Goal: Task Accomplishment & Management: Manage account settings

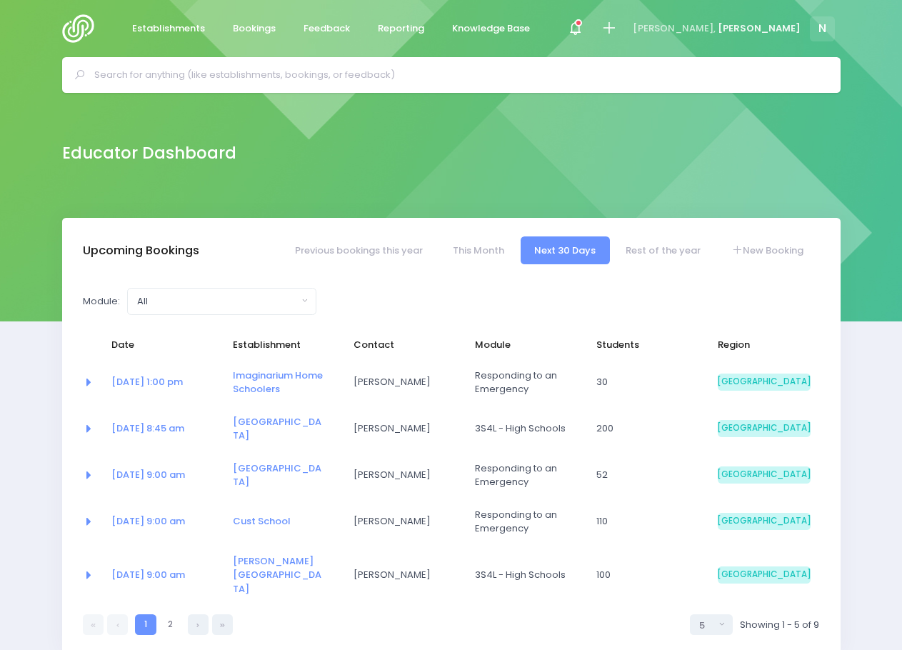
select select "5"
click at [221, 87] on div at bounding box center [451, 75] width 778 height 36
click at [168, 71] on input "text" at bounding box center [457, 74] width 726 height 21
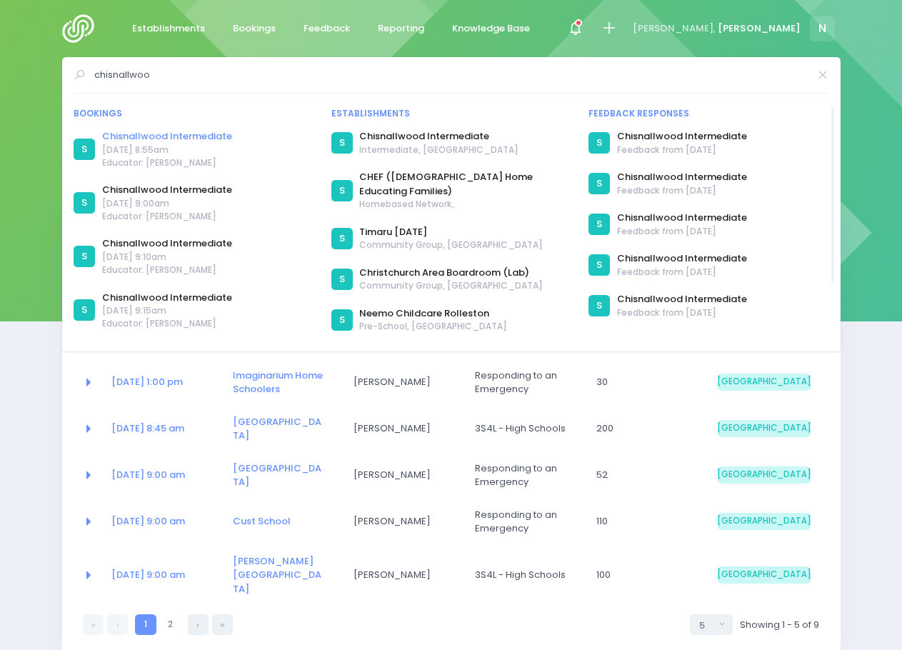
type input "chisnallwoo"
click at [157, 134] on link "Chisnallwood Intermediate" at bounding box center [167, 136] width 130 height 14
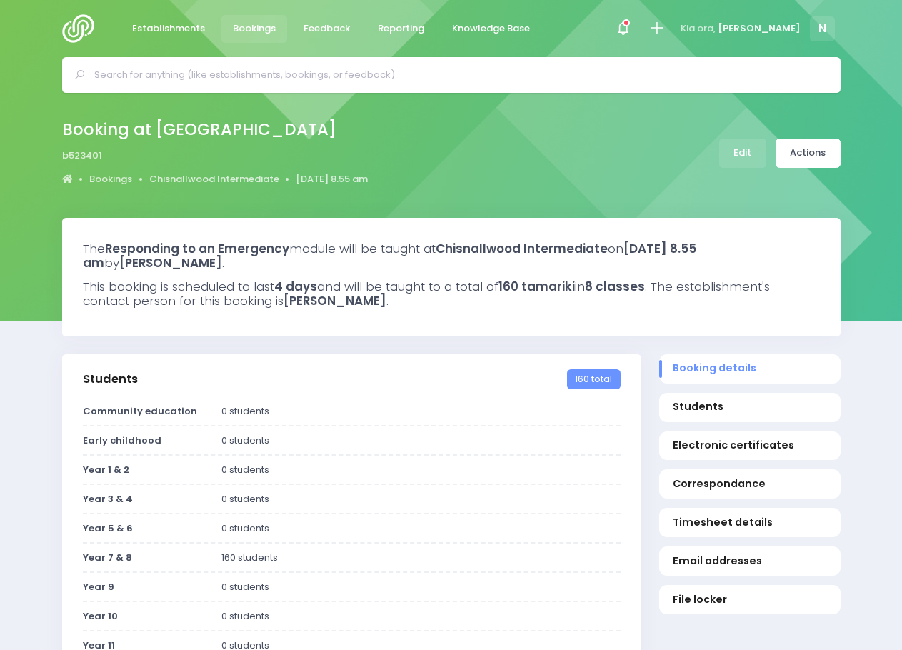
select select "5"
click at [743, 149] on link "Edit" at bounding box center [742, 153] width 47 height 29
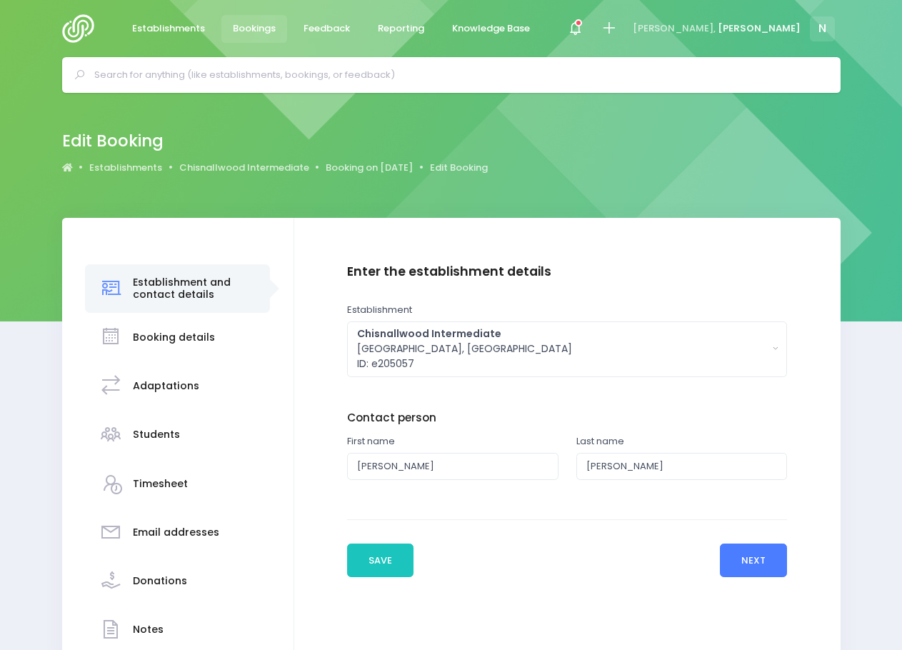
click at [742, 564] on button "Next" at bounding box center [754, 560] width 68 height 34
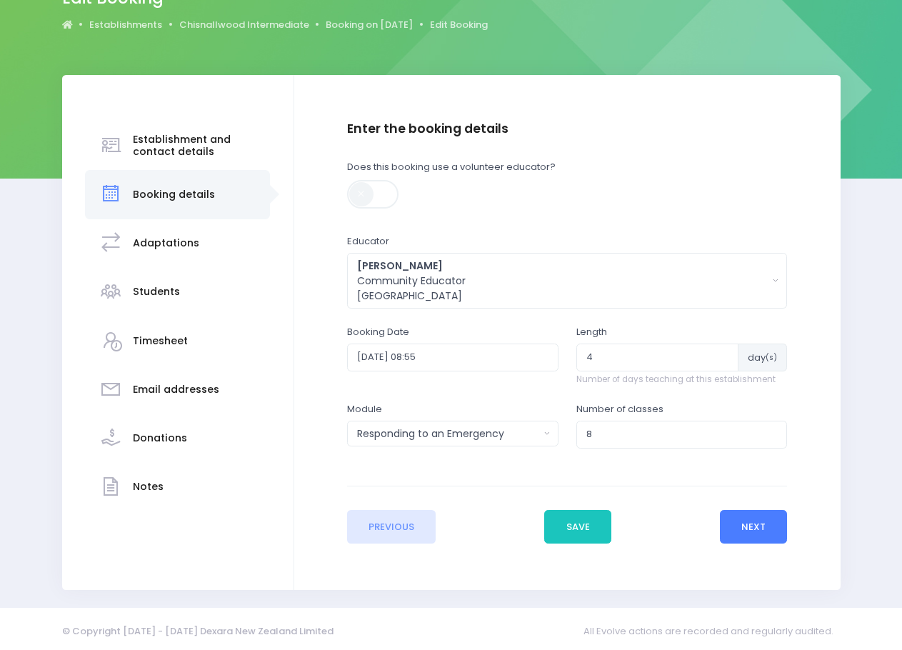
click at [746, 535] on button "Next" at bounding box center [754, 527] width 68 height 34
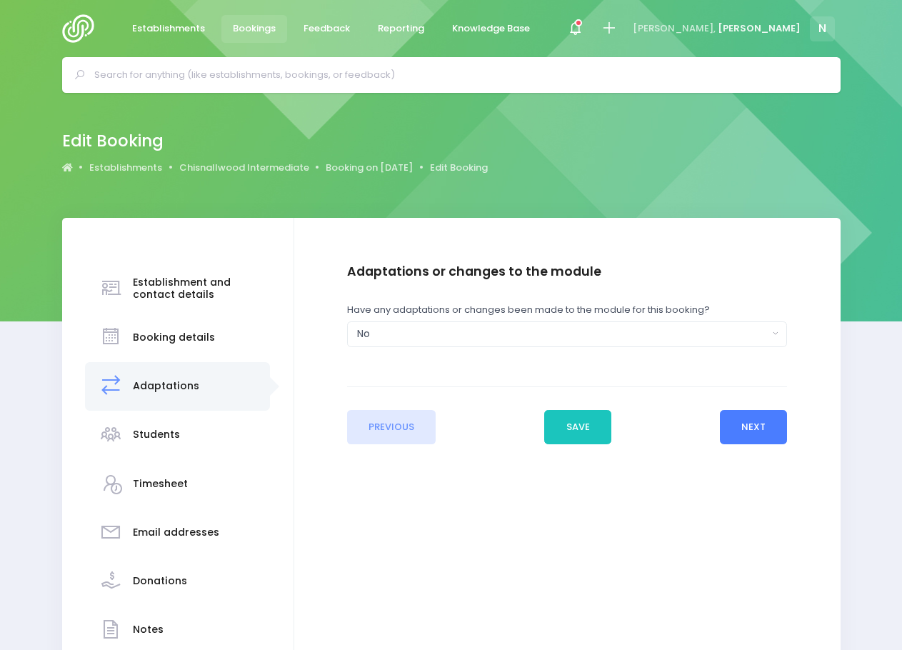
click at [755, 426] on button "Next" at bounding box center [754, 427] width 68 height 34
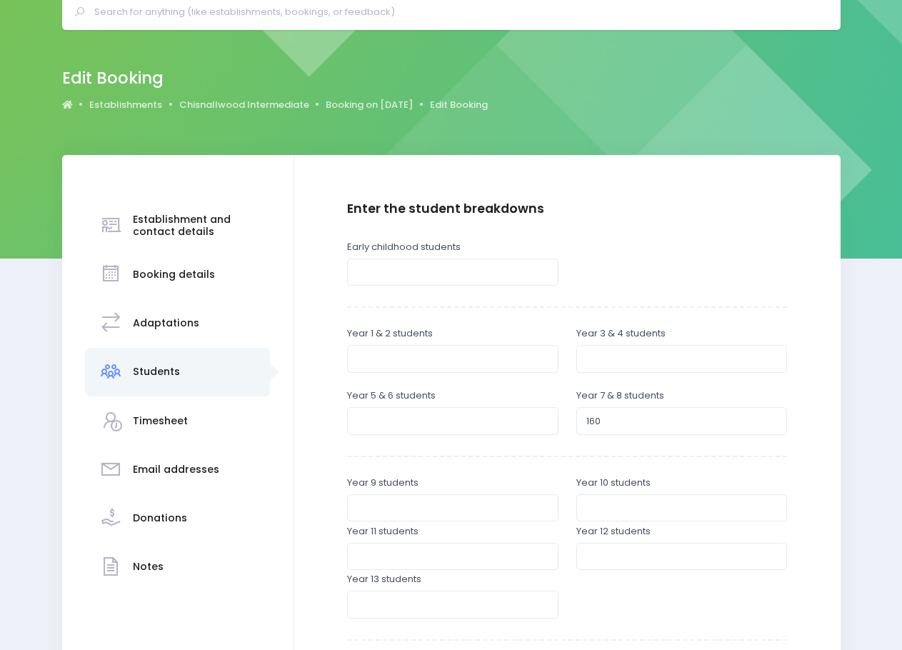
scroll to position [143, 0]
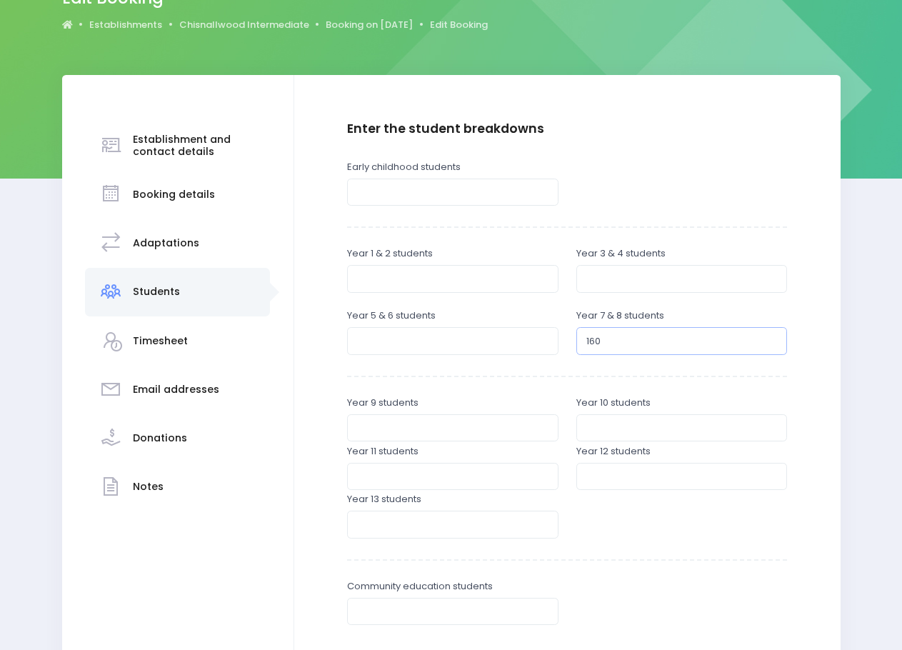
drag, startPoint x: 610, startPoint y: 346, endPoint x: 581, endPoint y: 348, distance: 28.6
click at [585, 349] on input "160" at bounding box center [681, 340] width 211 height 27
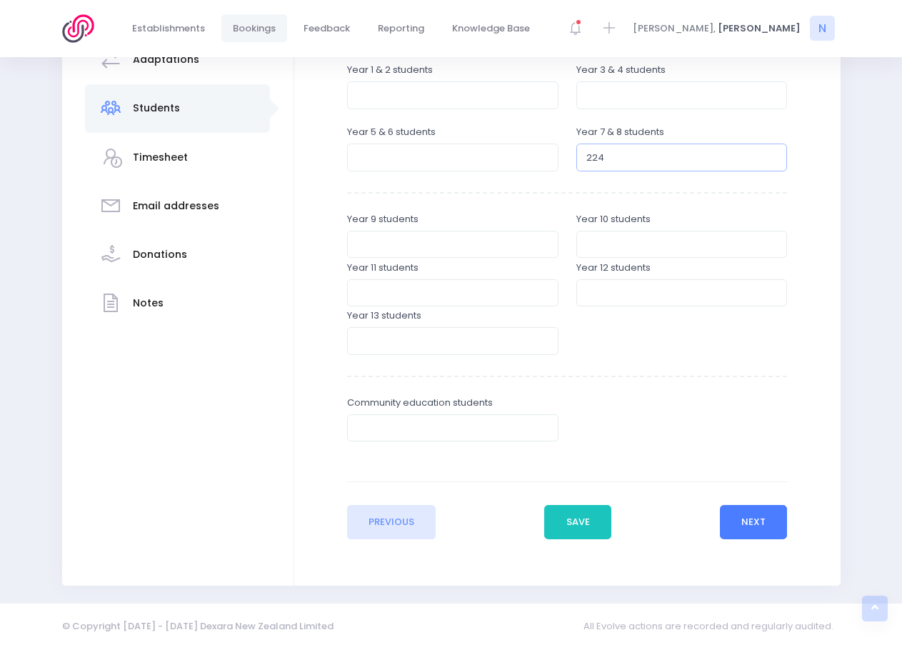
type input "224"
click at [748, 520] on button "Next" at bounding box center [754, 522] width 68 height 34
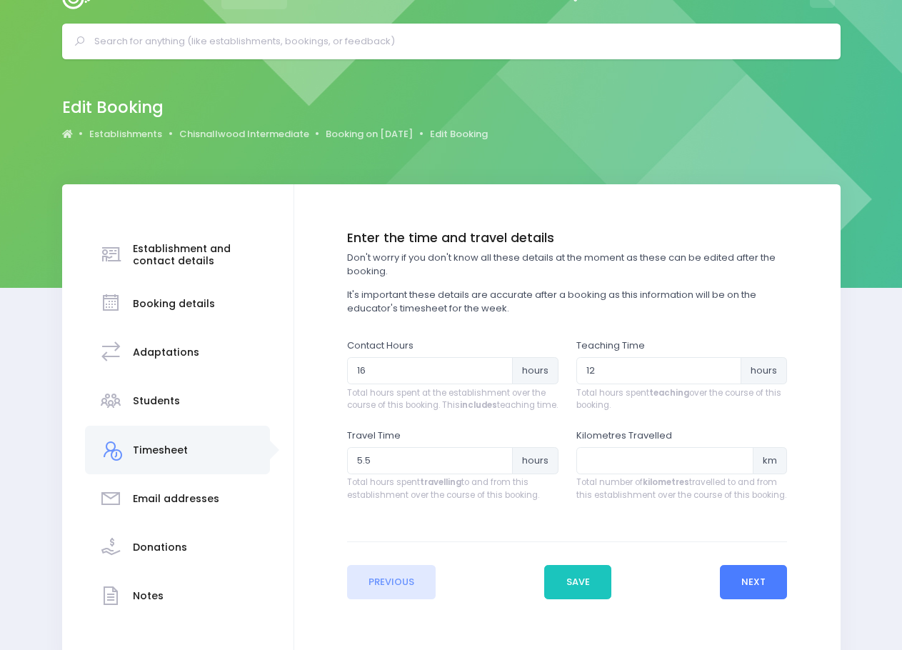
scroll to position [0, 0]
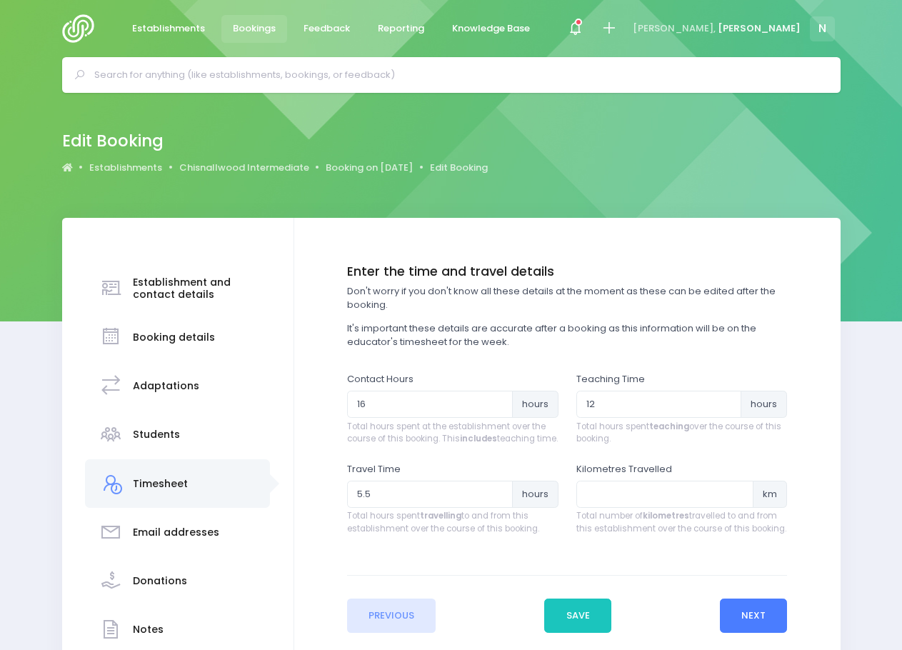
click at [735, 618] on button "Next" at bounding box center [754, 615] width 68 height 34
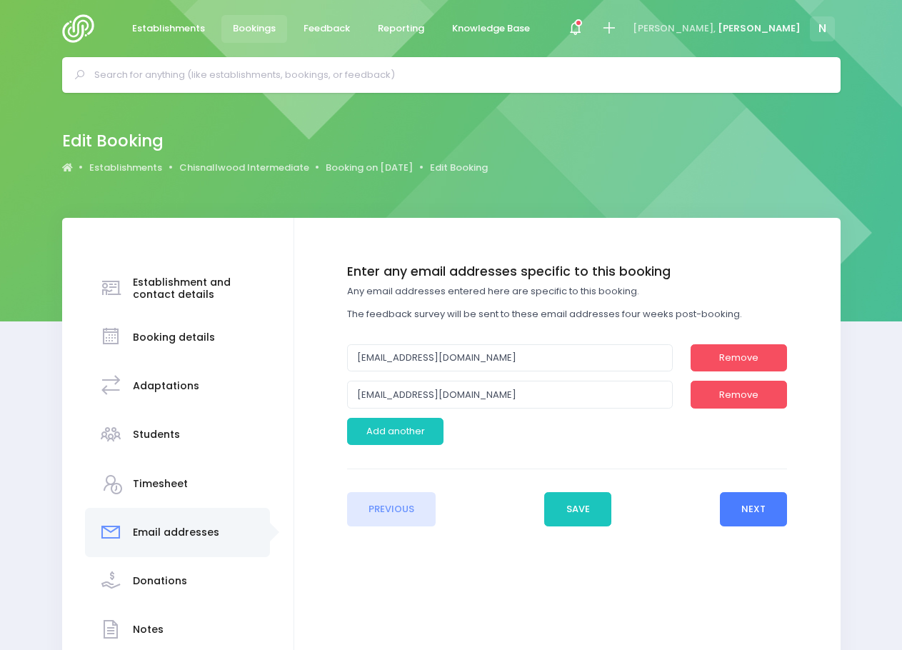
click at [742, 513] on button "Next" at bounding box center [754, 509] width 68 height 34
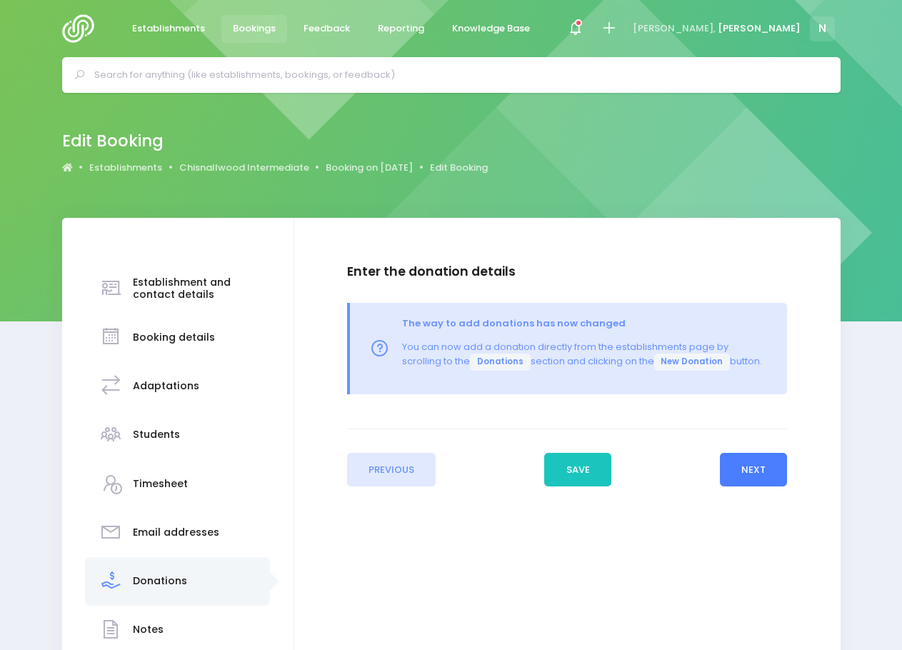
click at [738, 468] on button "Next" at bounding box center [754, 470] width 68 height 34
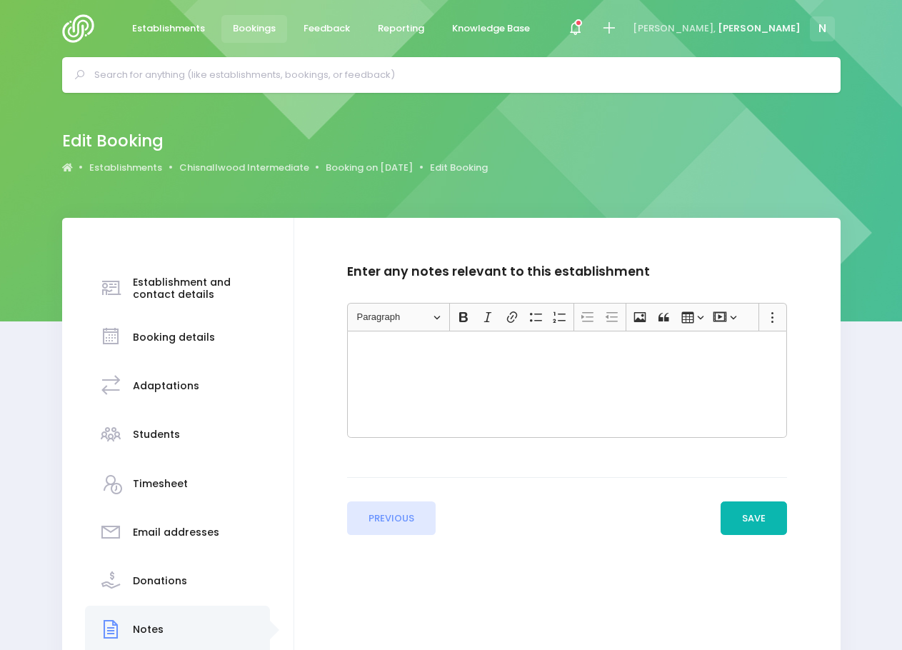
click at [740, 512] on button "Save" at bounding box center [753, 518] width 67 height 34
